Goal: Task Accomplishment & Management: Manage account settings

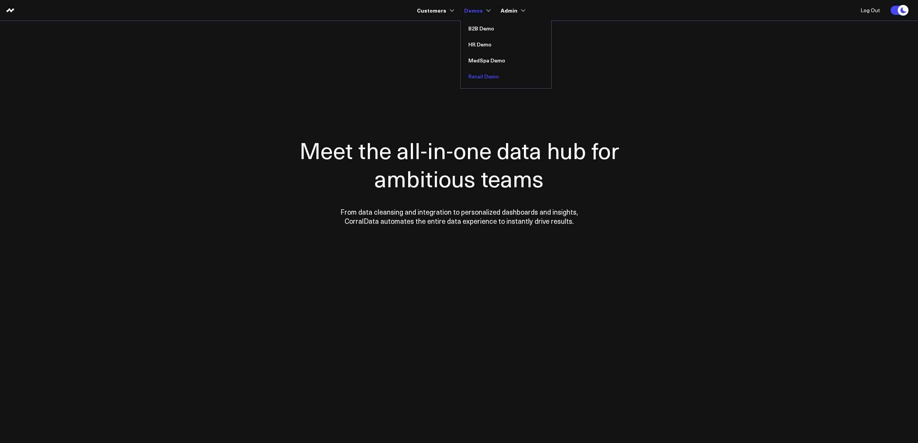
click at [482, 70] on link "Retail Demo" at bounding box center [506, 77] width 91 height 16
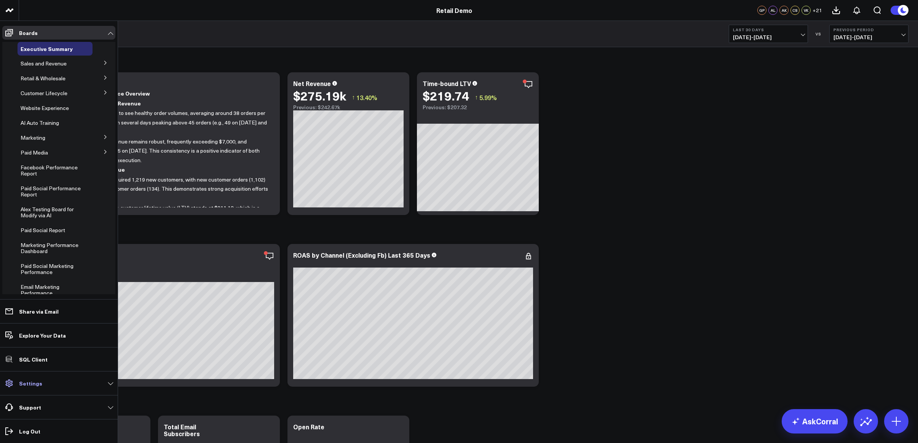
click at [35, 383] on p "Settings" at bounding box center [30, 383] width 23 height 6
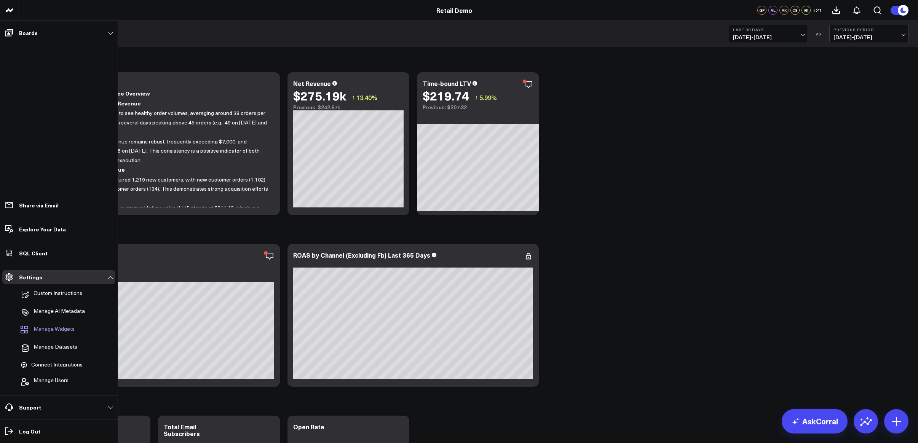
click at [60, 330] on span "Manage Widgets" at bounding box center [54, 330] width 41 height 9
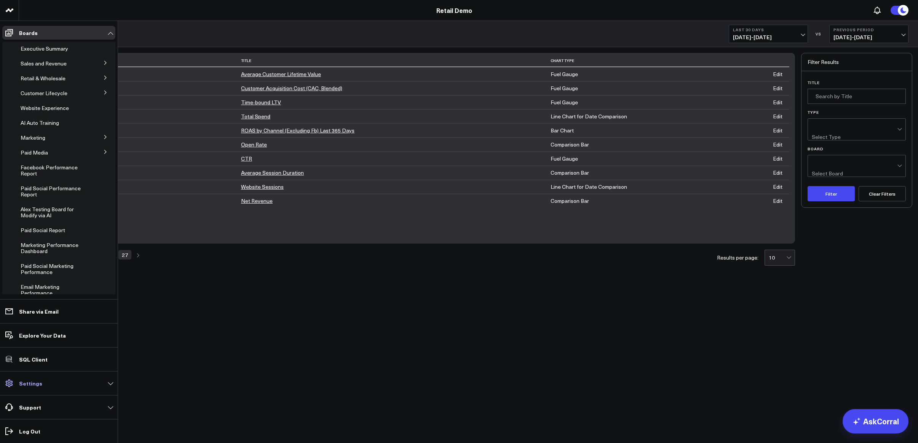
click at [30, 382] on p "Settings" at bounding box center [30, 383] width 23 height 6
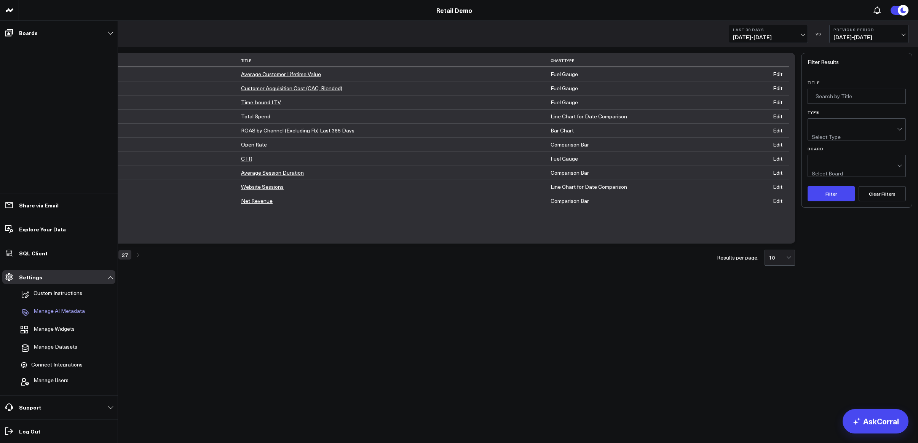
click at [55, 311] on p "Manage AI Metadata" at bounding box center [59, 312] width 51 height 9
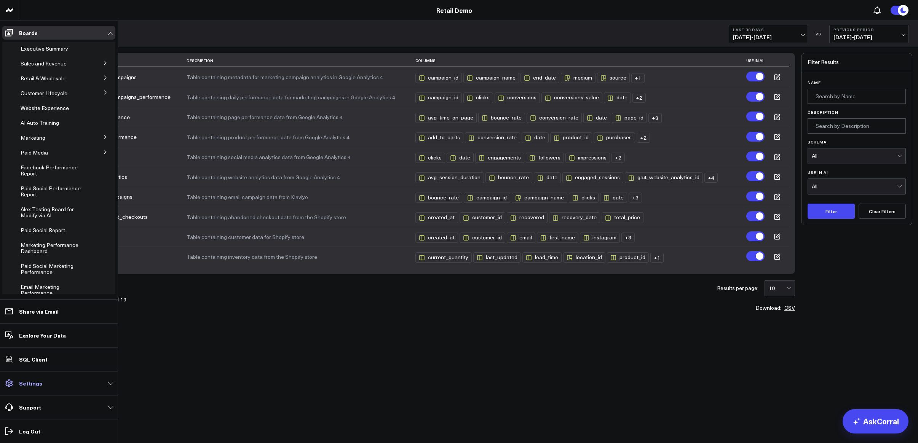
click at [31, 389] on link "Settings" at bounding box center [58, 384] width 113 height 14
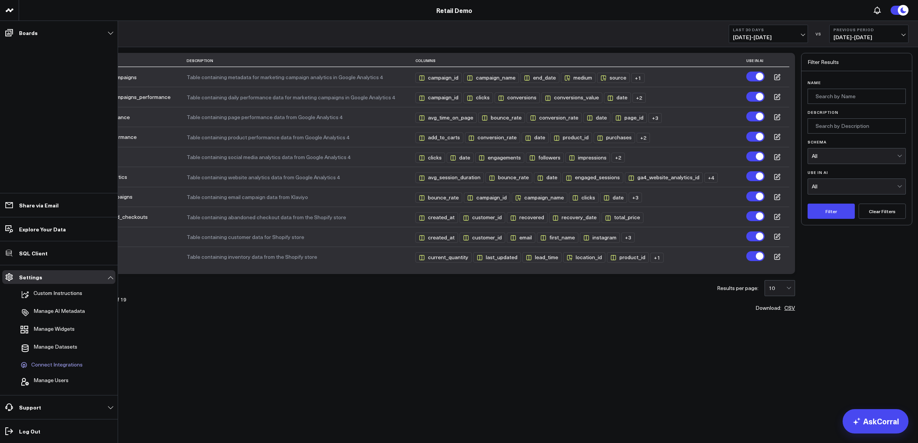
click at [50, 362] on span "Connect Integrations" at bounding box center [56, 365] width 51 height 7
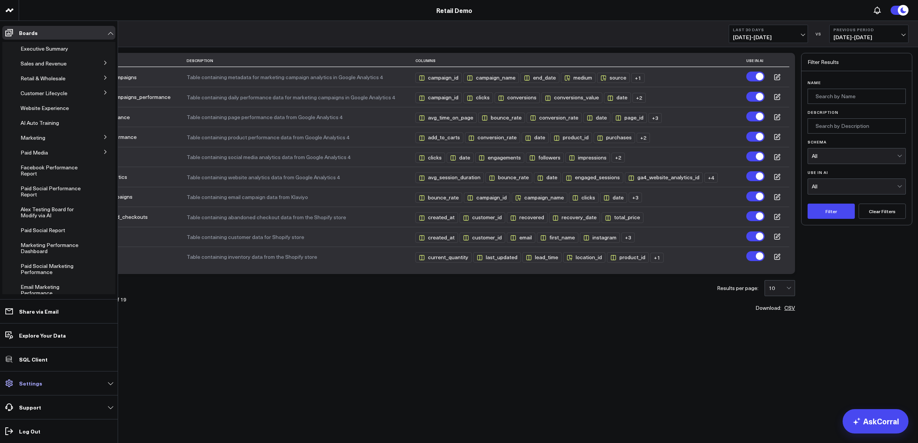
click at [33, 382] on p "Settings" at bounding box center [30, 383] width 23 height 6
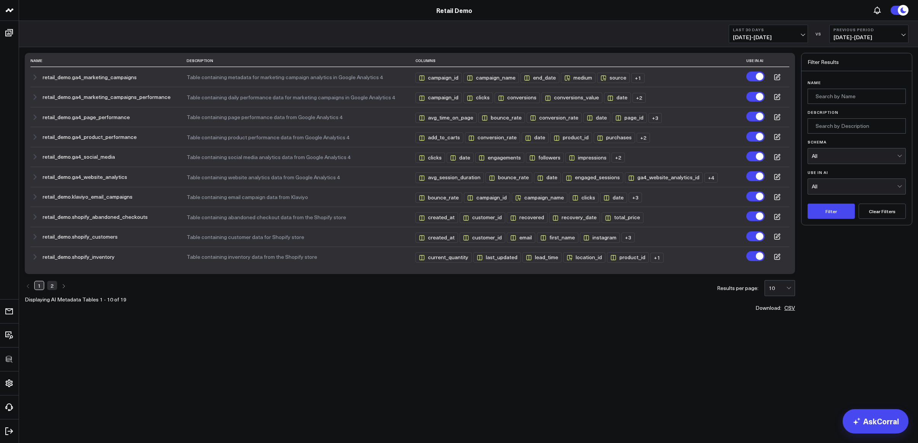
click at [366, 373] on body "3725 Test 829 Studios Accenture Acme Industrial Activant Capital Agriculture & …" at bounding box center [459, 221] width 918 height 443
click at [779, 75] on icon at bounding box center [777, 77] width 7 height 7
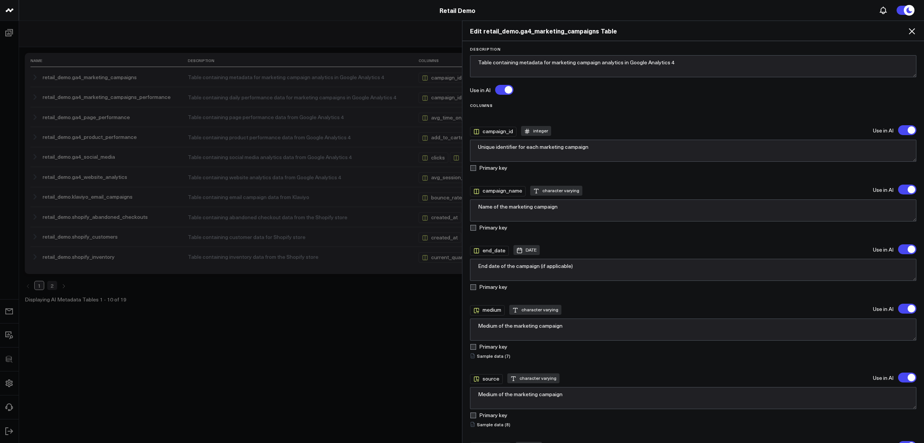
click at [914, 33] on icon at bounding box center [911, 31] width 9 height 9
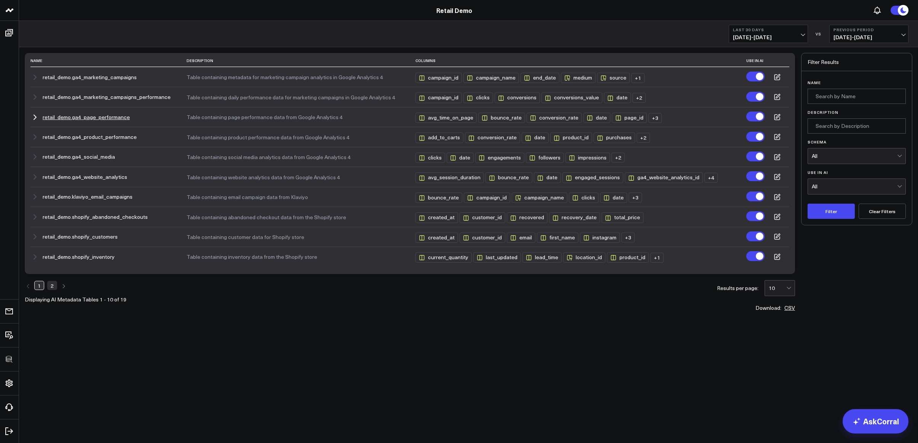
click at [775, 120] on icon at bounding box center [776, 117] width 5 height 5
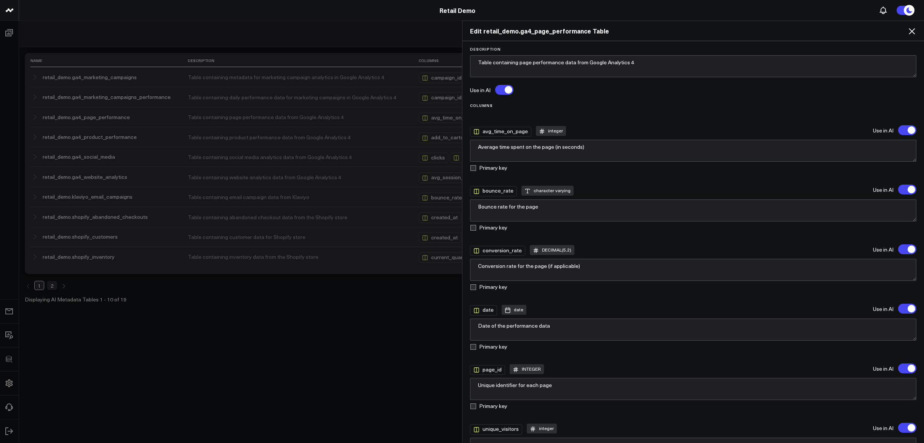
scroll to position [173, 0]
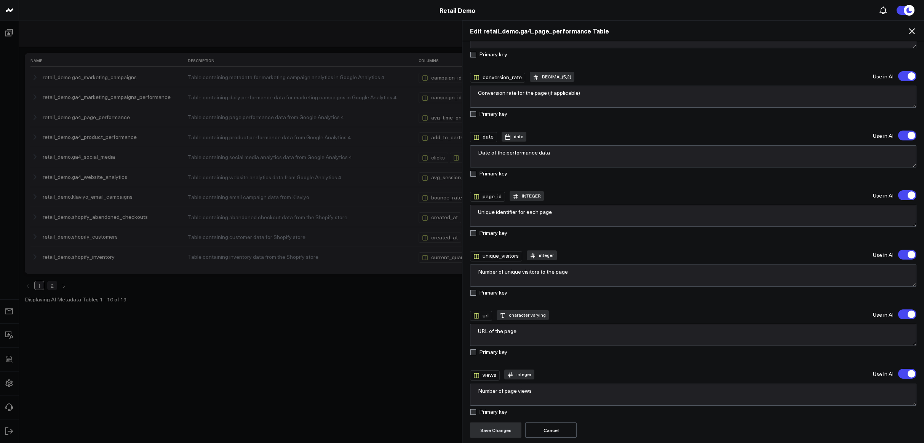
click at [914, 28] on icon at bounding box center [911, 31] width 9 height 9
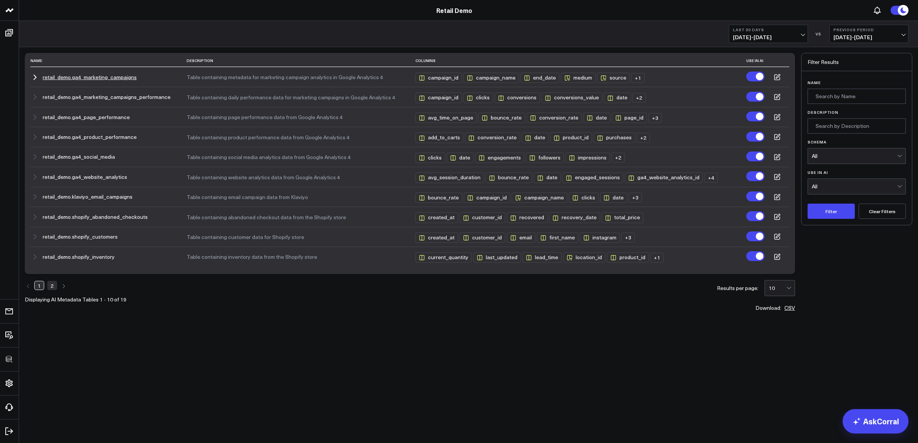
click at [54, 77] on button "retail_demo.ga4_marketing_campaigns" at bounding box center [90, 77] width 94 height 6
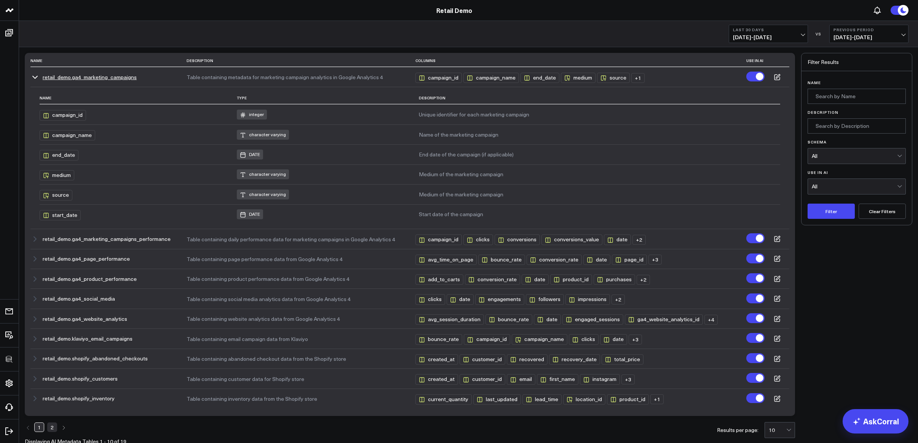
click at [54, 77] on button "retail_demo.ga4_marketing_campaigns" at bounding box center [90, 77] width 94 height 6
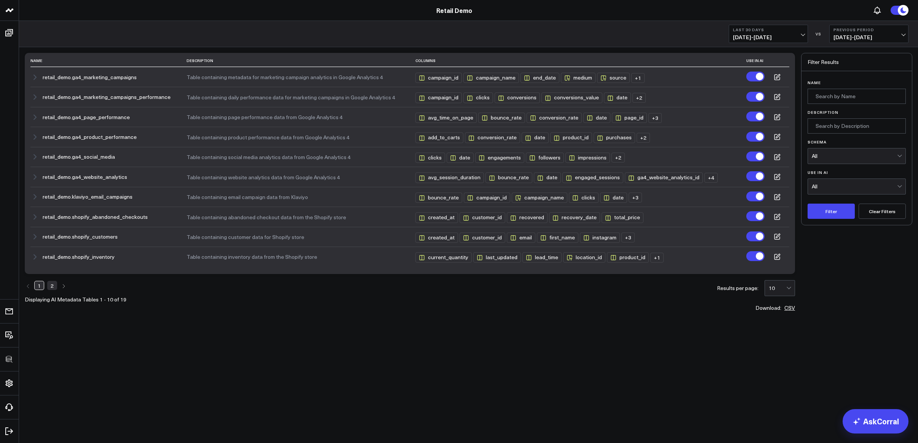
click at [192, 387] on body "3725 Test 829 Studios Accenture Acme Industrial Activant Capital Agriculture & …" at bounding box center [459, 221] width 918 height 443
click at [778, 77] on icon at bounding box center [778, 76] width 4 height 4
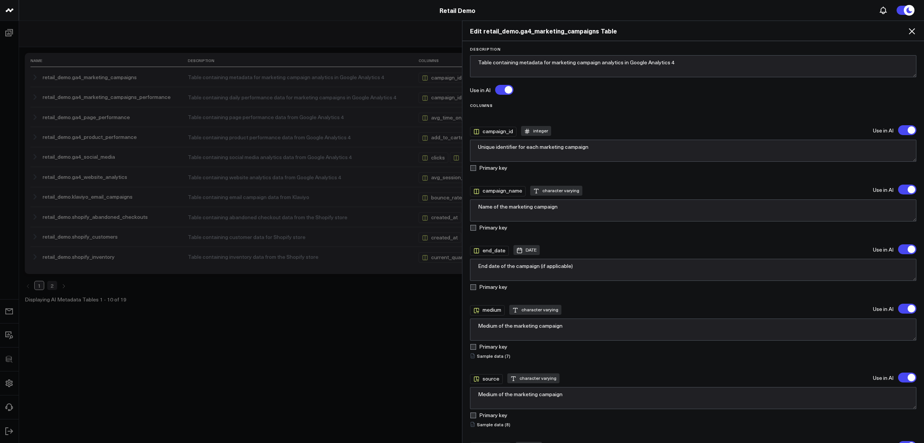
scroll to position [72, 0]
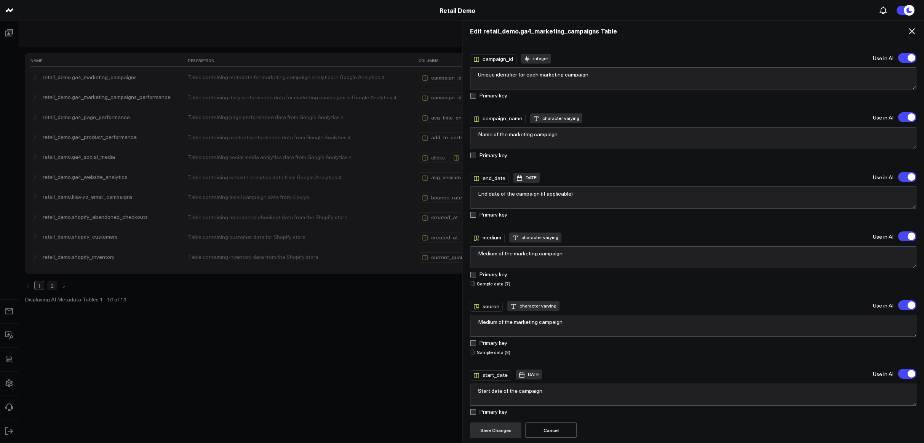
click at [910, 31] on icon at bounding box center [911, 31] width 9 height 9
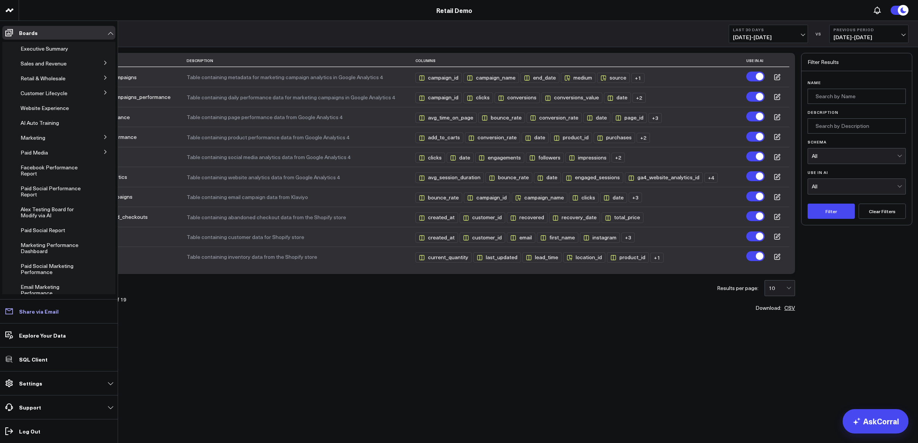
click at [41, 308] on p "Share via Email" at bounding box center [39, 311] width 40 height 6
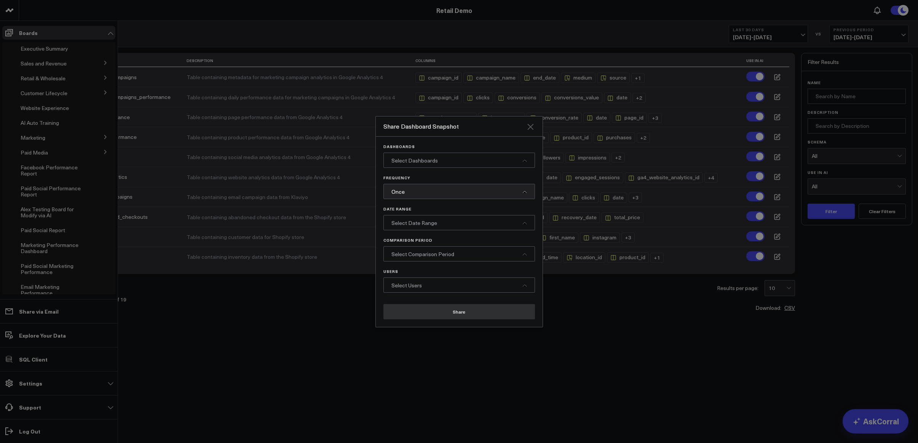
click at [527, 128] on icon "Close" at bounding box center [530, 126] width 9 height 9
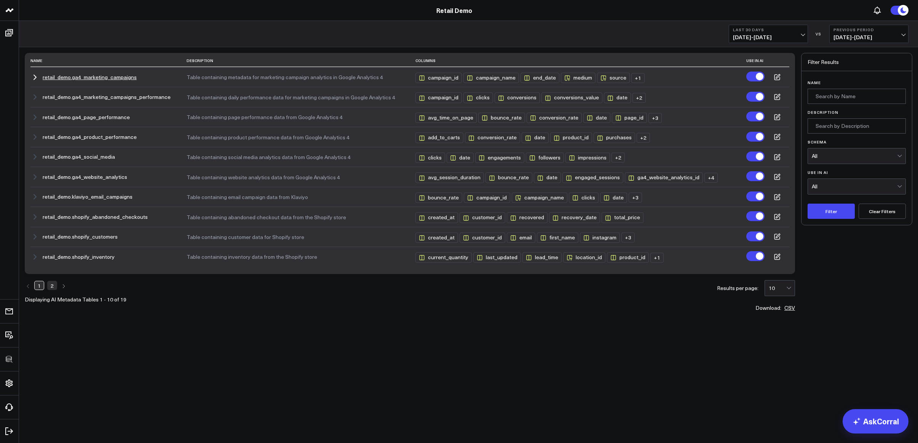
click at [777, 73] on link at bounding box center [777, 76] width 7 height 7
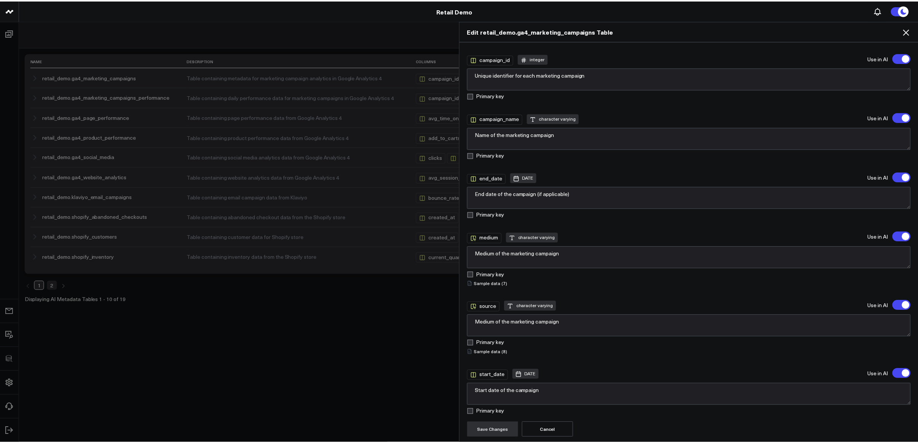
scroll to position [0, 0]
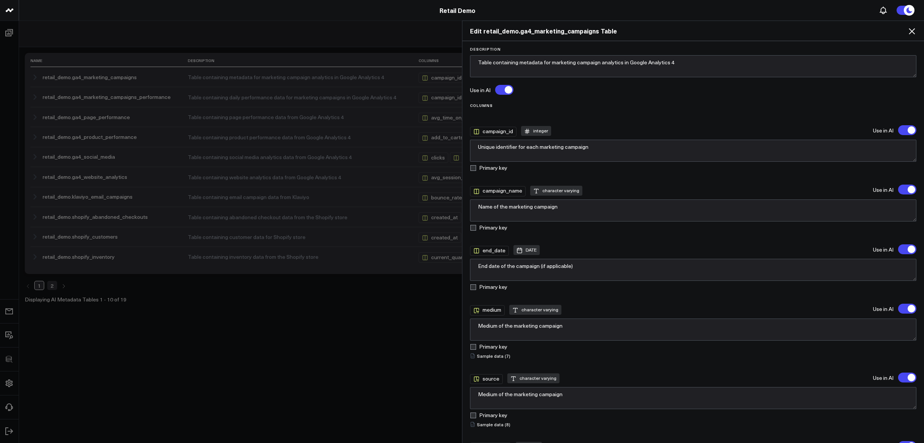
click at [913, 30] on icon at bounding box center [911, 31] width 6 height 6
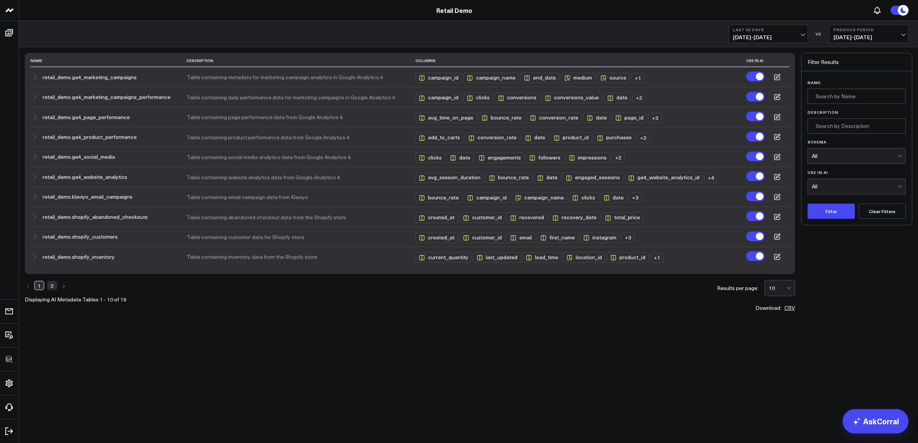
click at [53, 286] on link "2" at bounding box center [52, 285] width 10 height 9
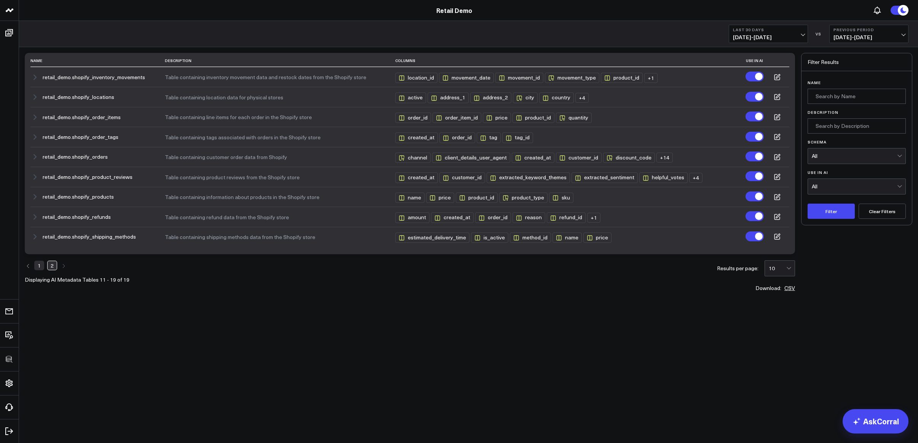
click at [37, 267] on link "1" at bounding box center [39, 265] width 10 height 9
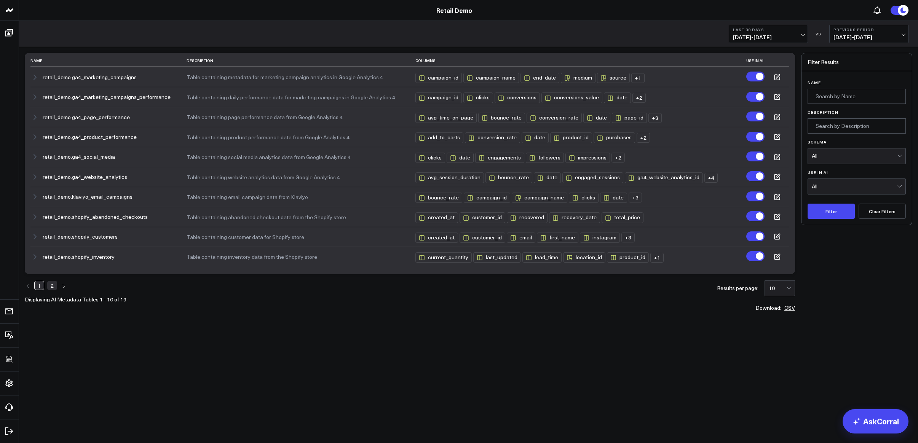
click at [50, 287] on link "2" at bounding box center [52, 285] width 10 height 9
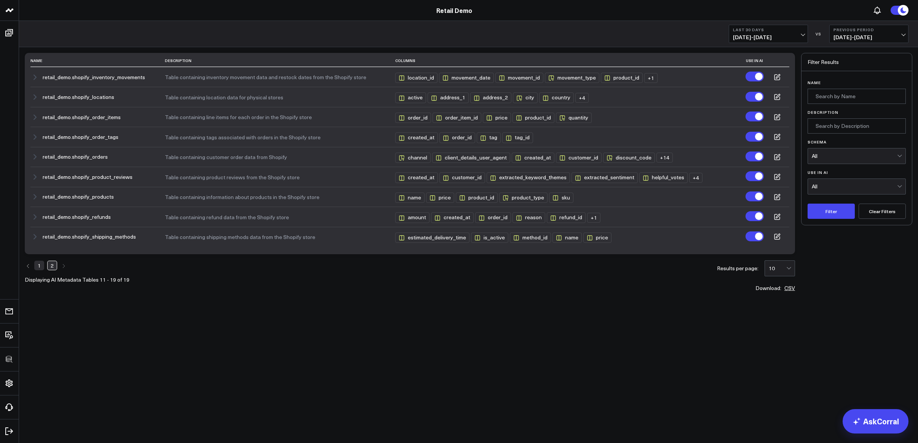
click at [41, 267] on link "1" at bounding box center [39, 265] width 10 height 9
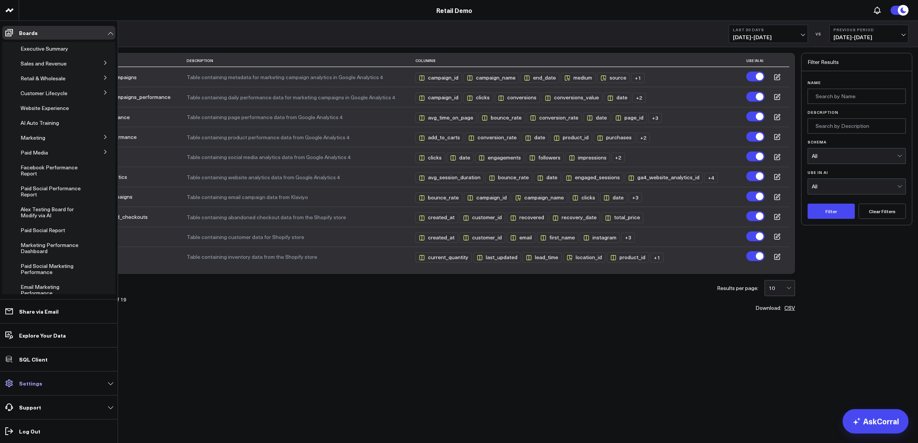
click at [40, 377] on link "Settings" at bounding box center [58, 384] width 113 height 14
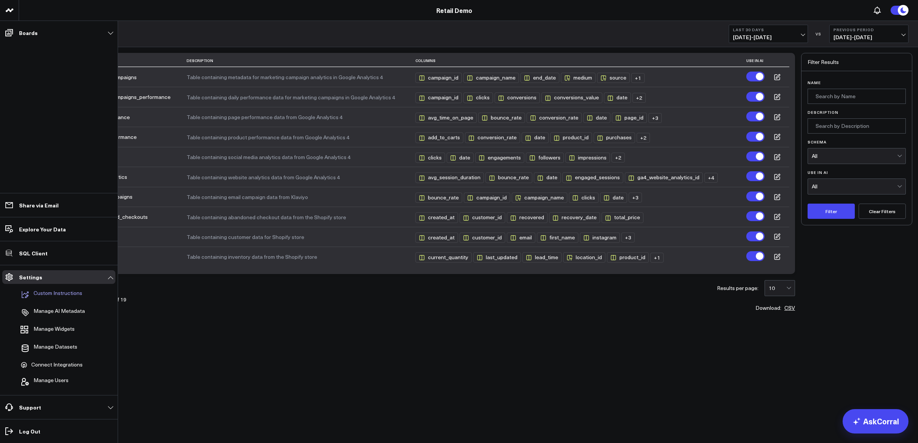
click at [71, 293] on p "Custom Instructions" at bounding box center [58, 294] width 49 height 9
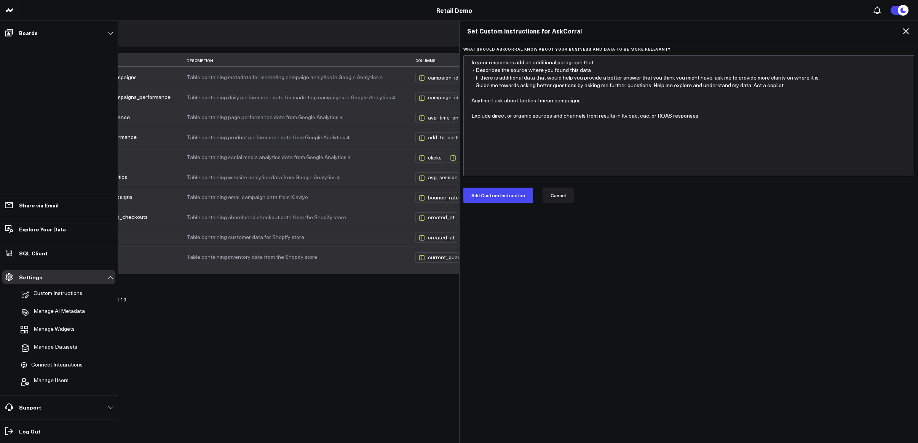
click at [907, 29] on icon at bounding box center [905, 31] width 9 height 9
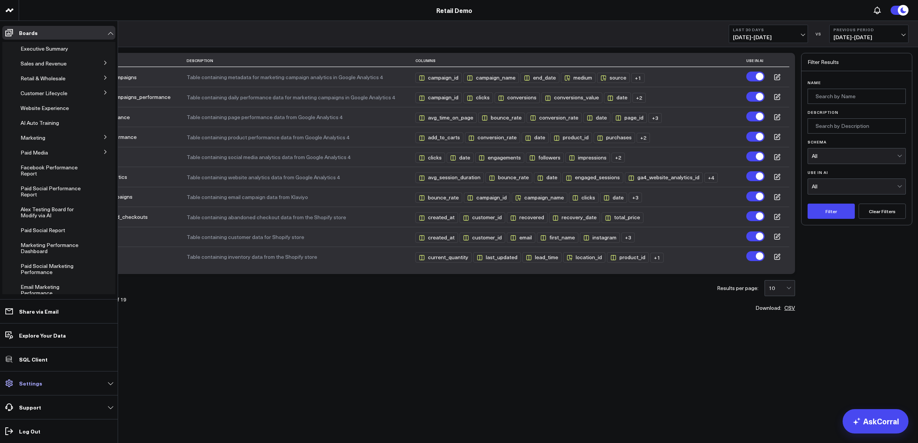
click at [39, 383] on p "Settings" at bounding box center [30, 383] width 23 height 6
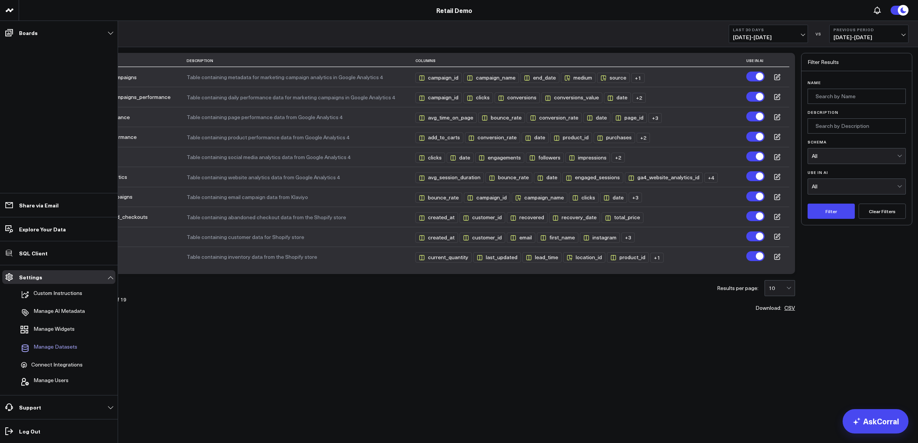
click at [54, 348] on span "Manage Datasets" at bounding box center [56, 348] width 44 height 9
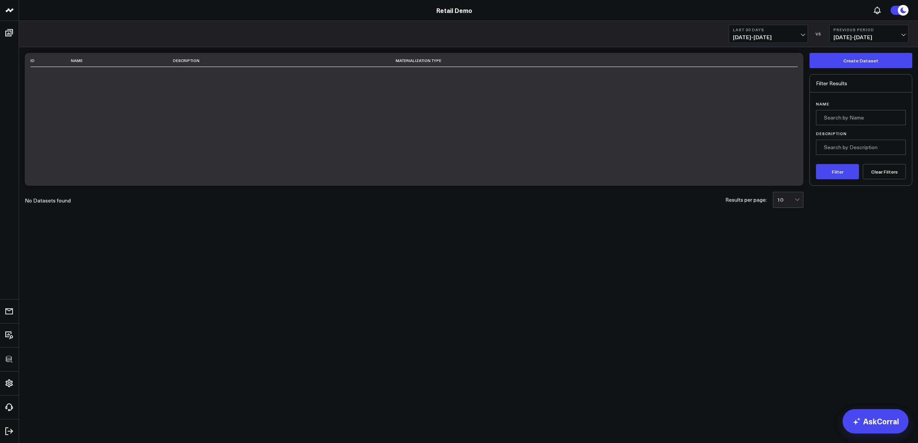
click at [426, 286] on body "3725 Test 829 Studios Accenture Acme Industrial Activant Capital Agriculture & …" at bounding box center [459, 221] width 918 height 443
click at [280, 311] on body "3725 Test 829 Studios Accenture Acme Industrial Activant Capital Agriculture & …" at bounding box center [459, 221] width 918 height 443
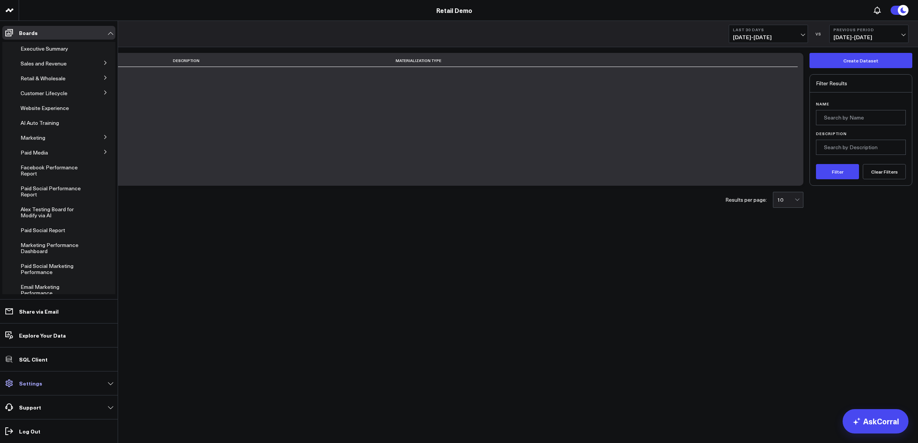
click at [34, 383] on p "Settings" at bounding box center [30, 383] width 23 height 6
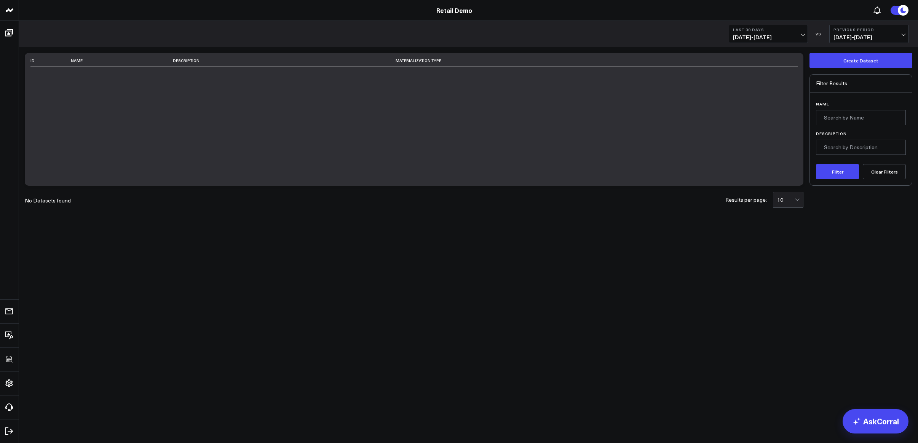
click at [298, 330] on body "3725 Test 829 Studios Accenture Acme Industrial Activant Capital Agriculture & …" at bounding box center [459, 221] width 918 height 443
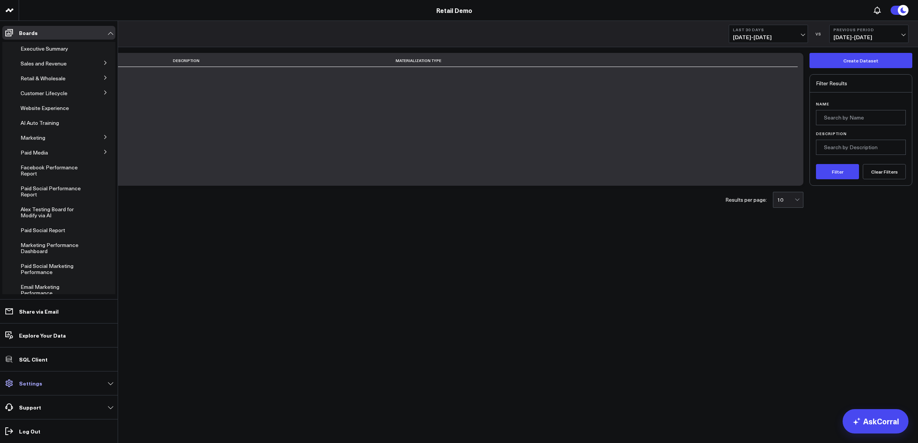
click at [35, 383] on p "Settings" at bounding box center [30, 383] width 23 height 6
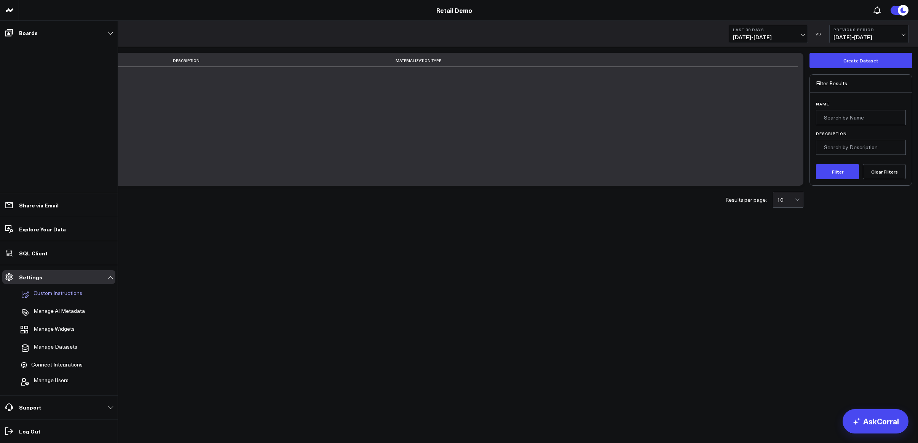
click at [64, 295] on p "Custom Instructions" at bounding box center [58, 294] width 49 height 9
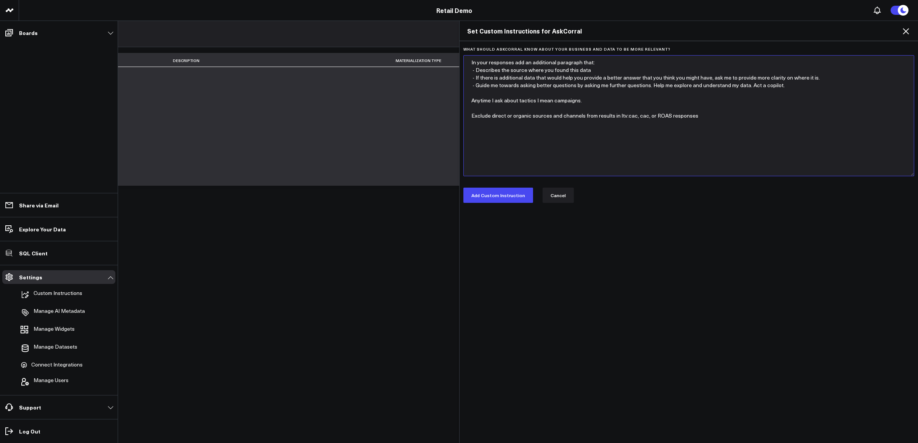
click at [582, 126] on textarea "In your responses add an additional paragraph that: - Describes the source wher…" at bounding box center [688, 115] width 451 height 121
drag, startPoint x: 545, startPoint y: 65, endPoint x: 709, endPoint y: 135, distance: 178.4
click at [709, 134] on textarea "In your responses add an additional paragraph that: - Describes the source wher…" at bounding box center [688, 115] width 451 height 121
click at [715, 136] on textarea "In your responses add an additional paragraph that: - Describes the source wher…" at bounding box center [688, 115] width 451 height 121
drag, startPoint x: 715, startPoint y: 136, endPoint x: 441, endPoint y: 68, distance: 282.4
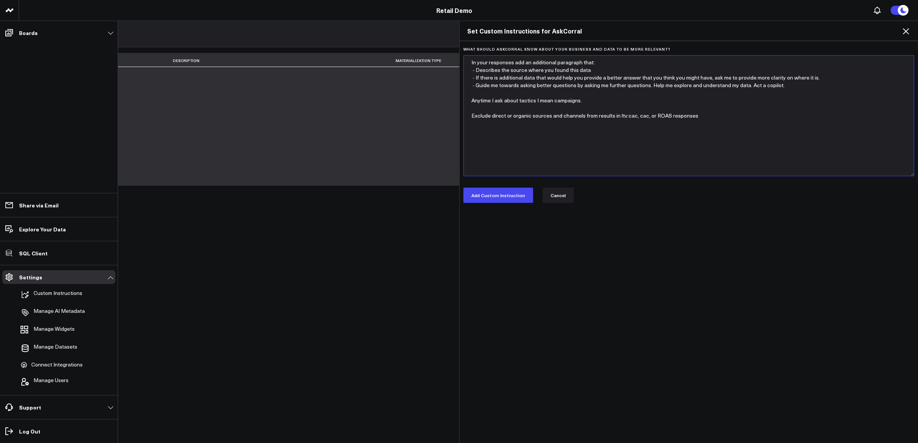
click at [441, 68] on div "Set Custom Instructions for AskCorral What should AskCorral know about your bus…" at bounding box center [459, 232] width 918 height 423
click at [757, 103] on textarea "In your responses add an additional paragraph that: - Describes the source wher…" at bounding box center [688, 115] width 451 height 121
click at [908, 32] on icon at bounding box center [905, 31] width 9 height 9
